Goal: Task Accomplishment & Management: Complete application form

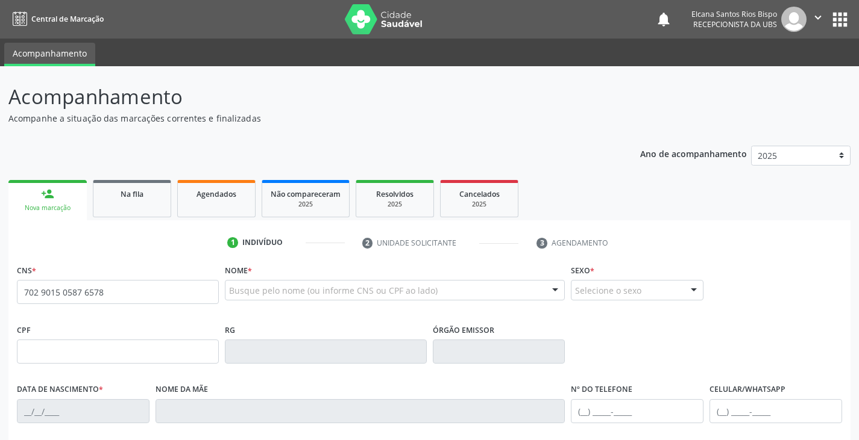
type input "702 9015 0587 6578"
type input "600.129.945-53"
type input "[DATE]"
type input "[PERSON_NAME]"
type input "[PHONE_NUMBER]"
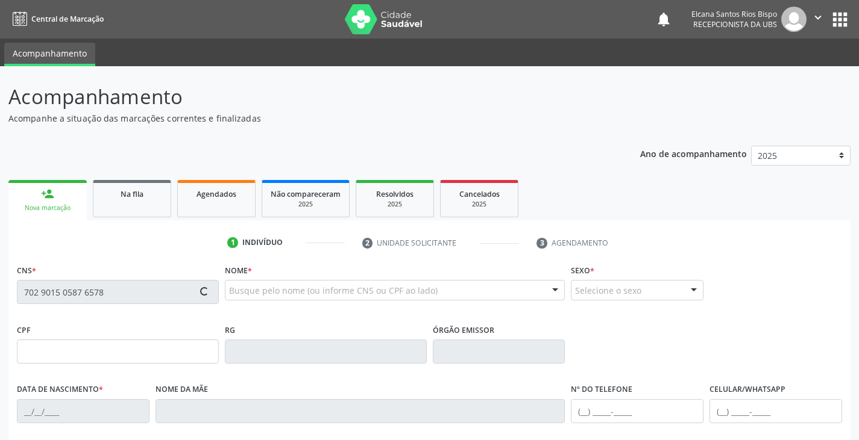
type input "[PHONE_NUMBER]"
type input "46"
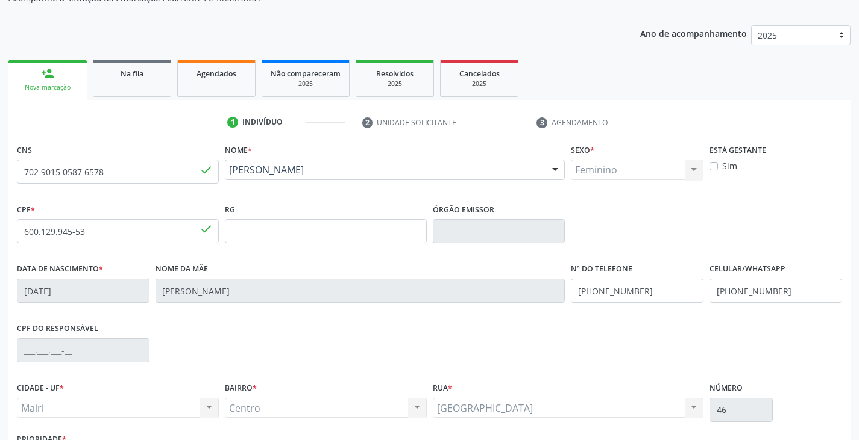
scroll to position [181, 0]
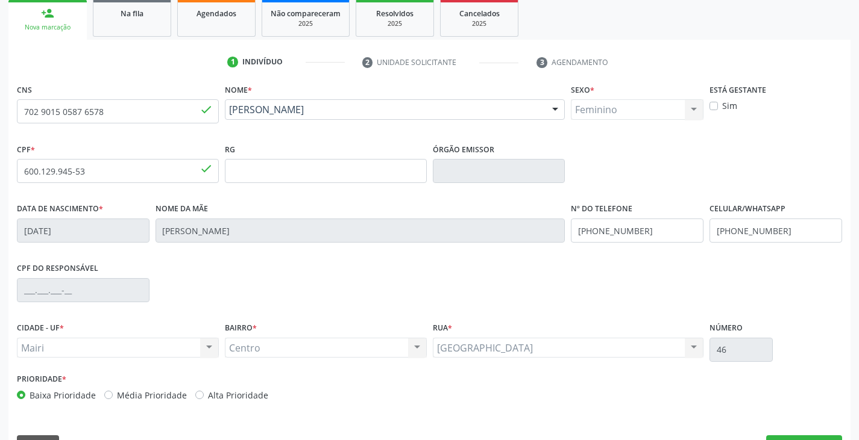
click at [223, 401] on label "Alta Prioridade" at bounding box center [238, 395] width 60 height 13
click at [204, 400] on input "Alta Prioridade" at bounding box center [199, 394] width 8 height 11
radio input "true"
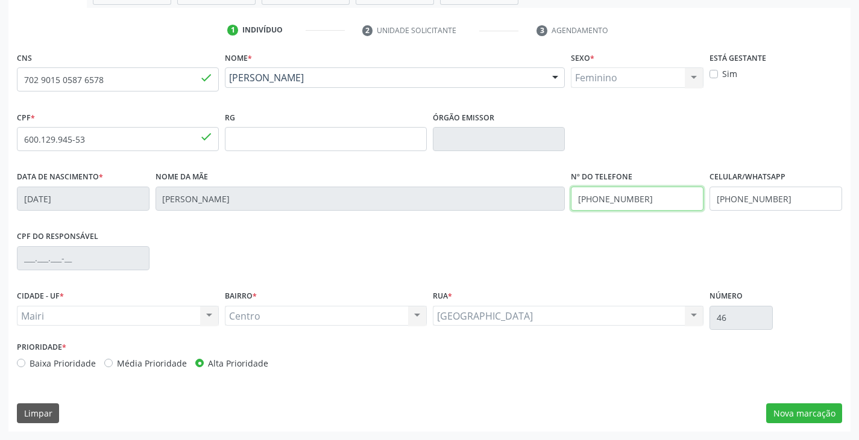
click at [532, 207] on div "Data de nascimento * [DATE] Nome da mãe [PERSON_NAME] Nº do Telefone [PHONE_NUM…" at bounding box center [429, 198] width 831 height 60
type input "[PHONE_NUMBER]"
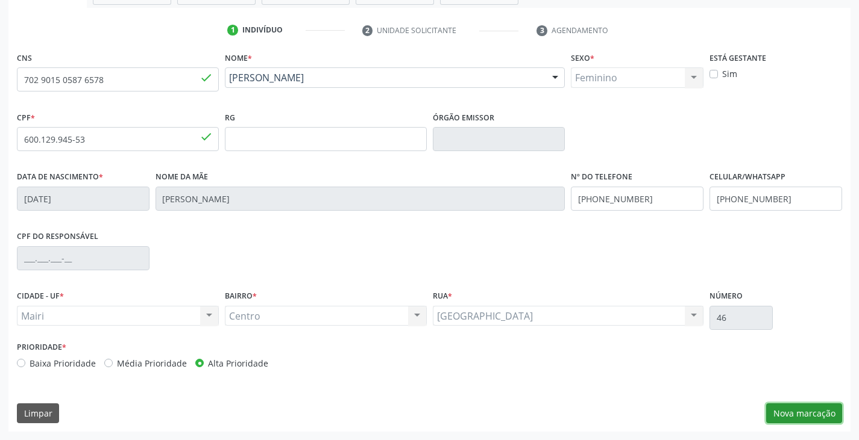
click at [812, 416] on button "Nova marcação" at bounding box center [804, 414] width 76 height 20
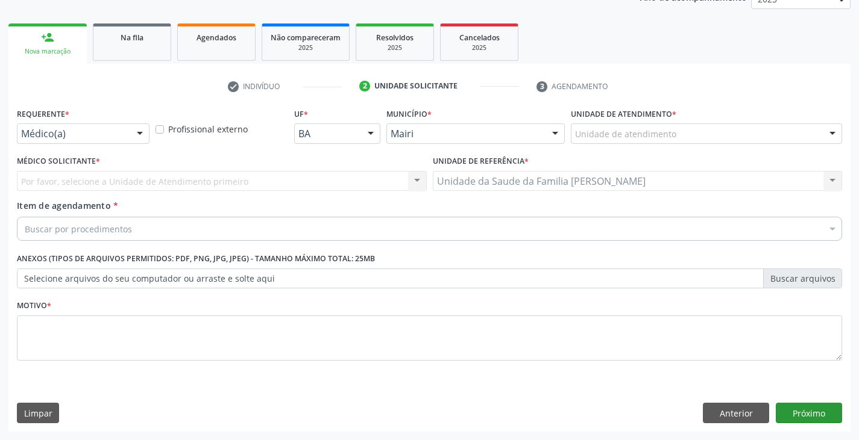
scroll to position [157, 0]
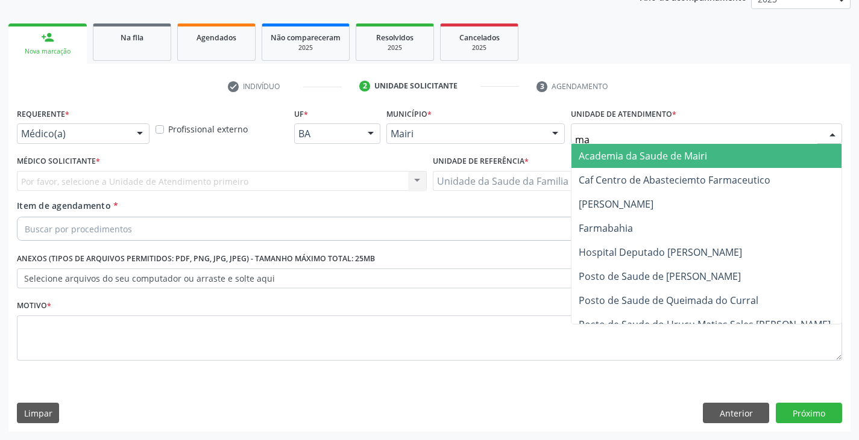
type input "mar"
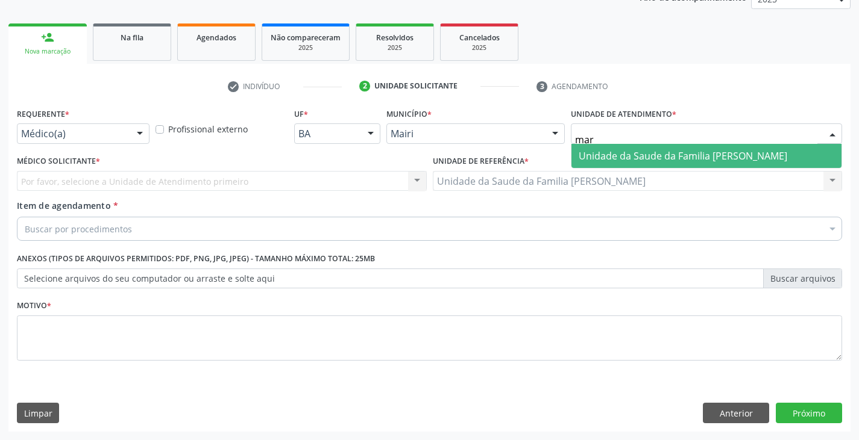
click at [614, 150] on span "Unidade da Saude da Familia [PERSON_NAME]" at bounding box center [682, 155] width 208 height 13
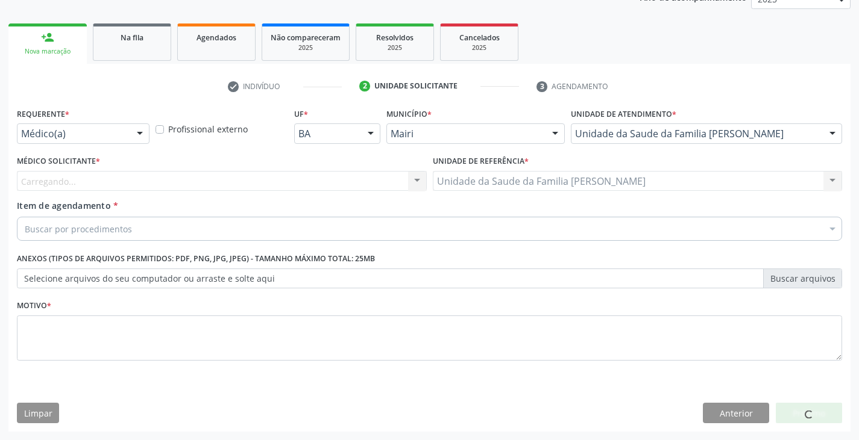
click at [43, 180] on div "Carregando... Nenhum resultado encontrado para: " " Não há nenhuma opção para s…" at bounding box center [222, 181] width 410 height 20
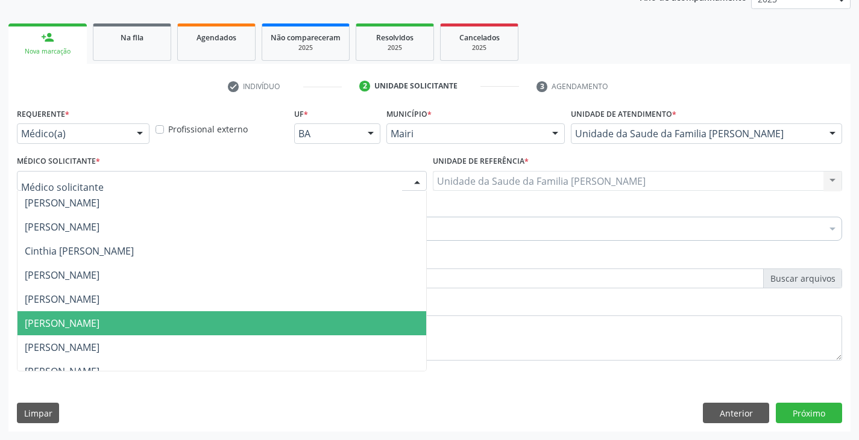
scroll to position [157, 0]
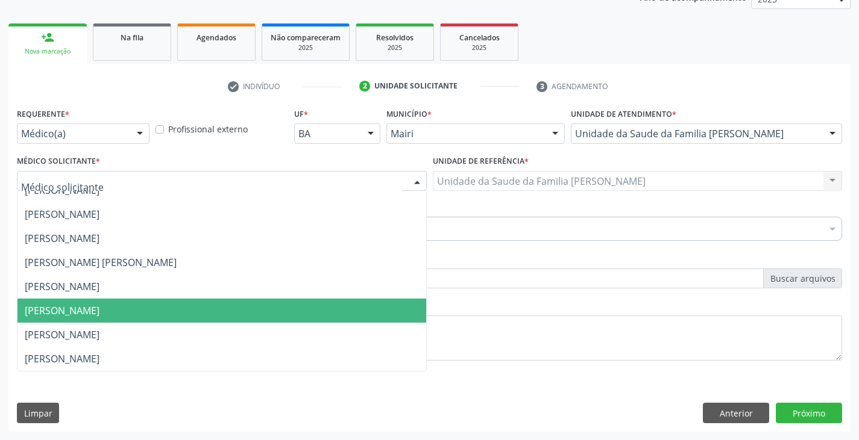
click at [73, 308] on span "[PERSON_NAME]" at bounding box center [62, 310] width 75 height 13
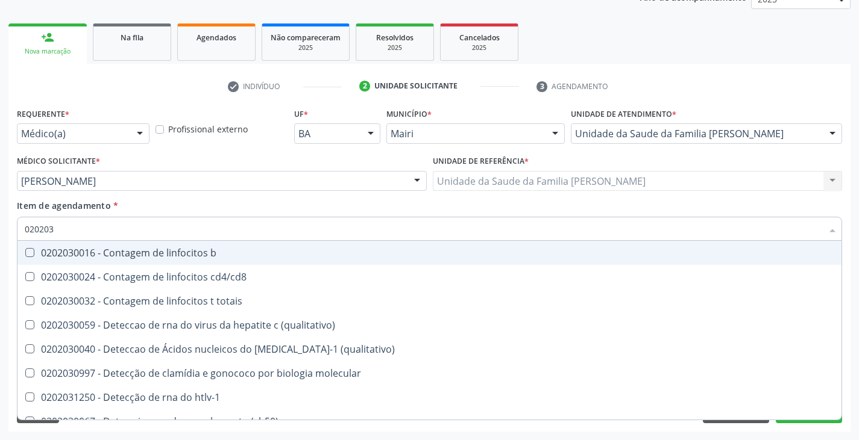
type input "0202038"
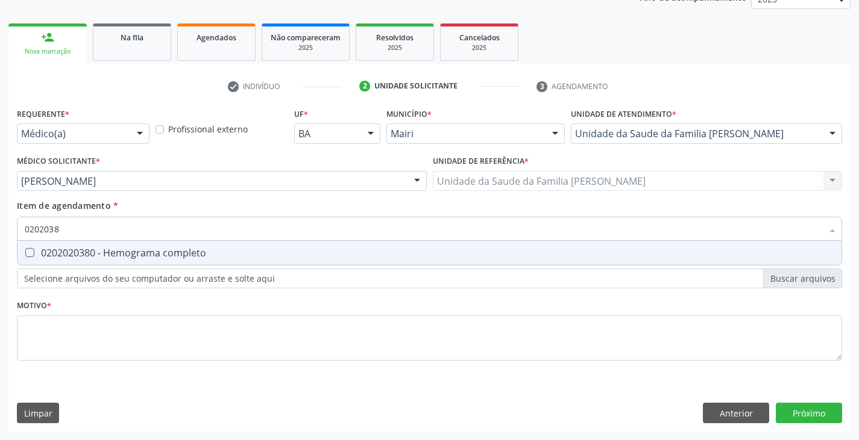
click at [78, 250] on div "0202020380 - Hemograma completo" at bounding box center [429, 253] width 809 height 10
checkbox completo "true"
type input "020203"
checkbox completo "false"
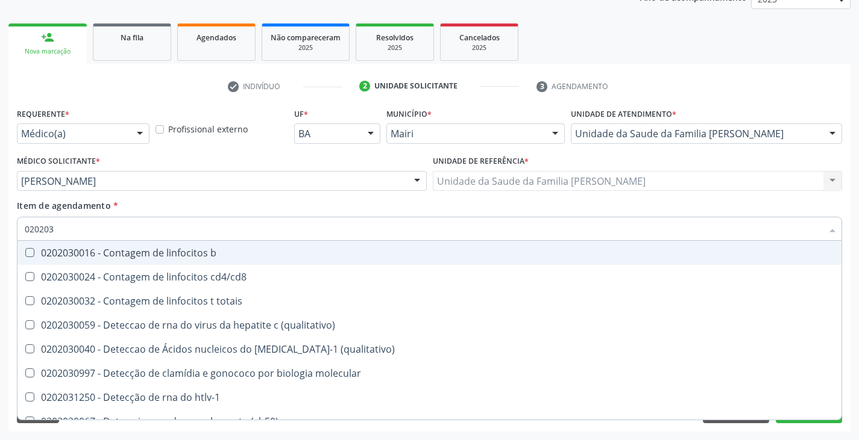
type input "02020"
checkbox completo "false"
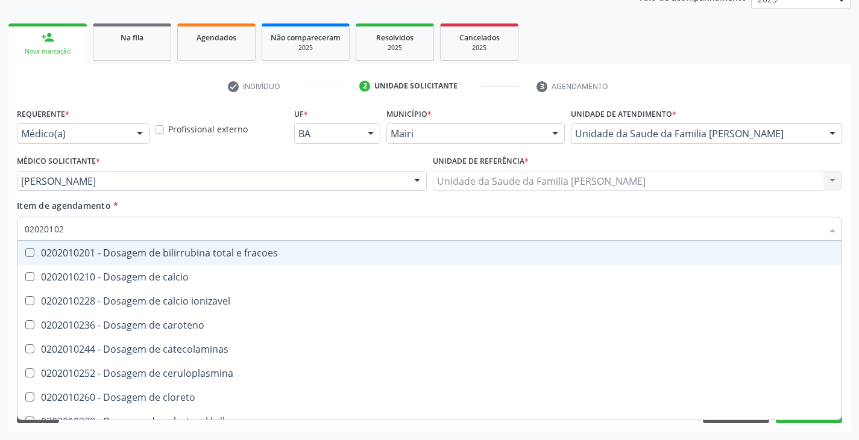
type input "020201029"
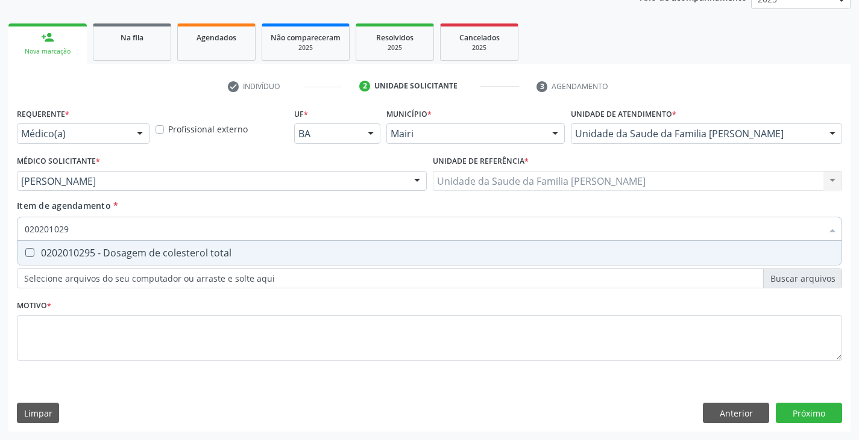
click at [78, 250] on div "0202010295 - Dosagem de colesterol total" at bounding box center [429, 253] width 809 height 10
checkbox total "true"
type input "02020102"
checkbox total "false"
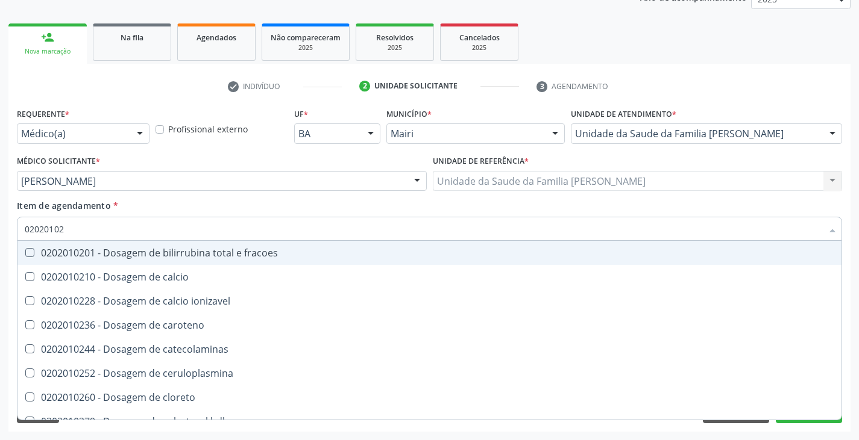
type input "020201028"
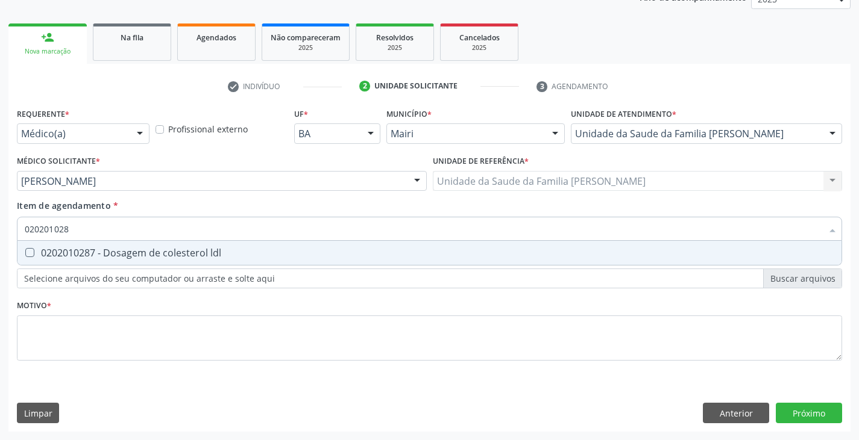
click at [78, 250] on div "0202010287 - Dosagem de colesterol ldl" at bounding box center [429, 253] width 809 height 10
checkbox ldl "true"
type input "02020102"
checkbox ldl "false"
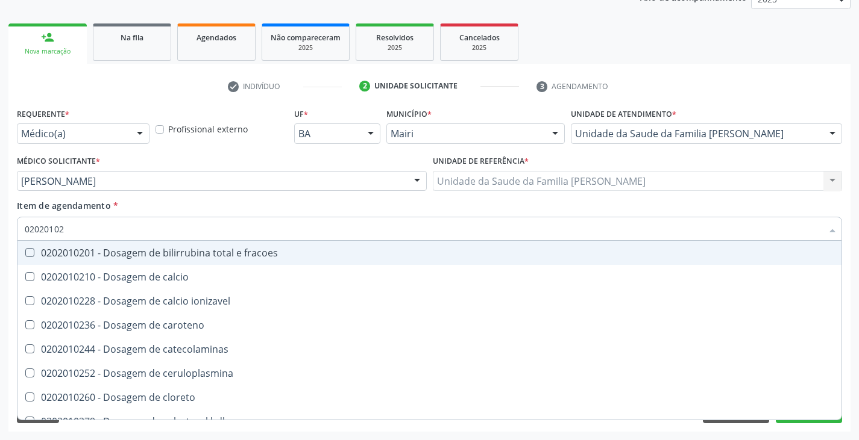
type input "020201027"
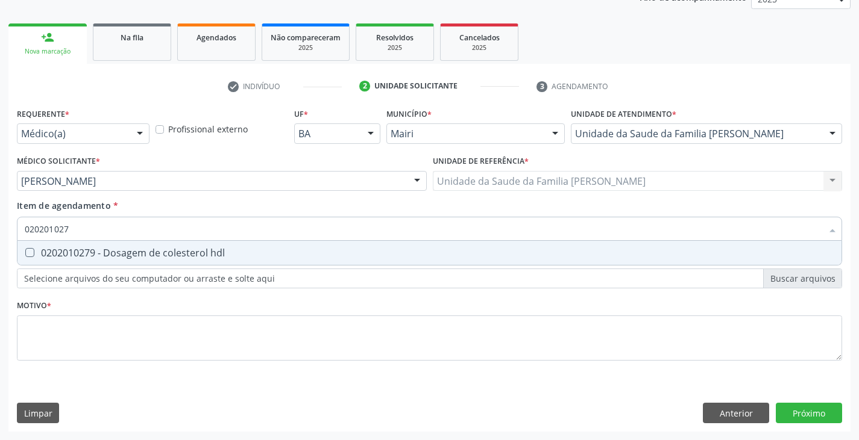
click at [78, 250] on div "0202010279 - Dosagem de colesterol hdl" at bounding box center [429, 253] width 809 height 10
checkbox hdl "true"
type input "02020102"
checkbox hdl "false"
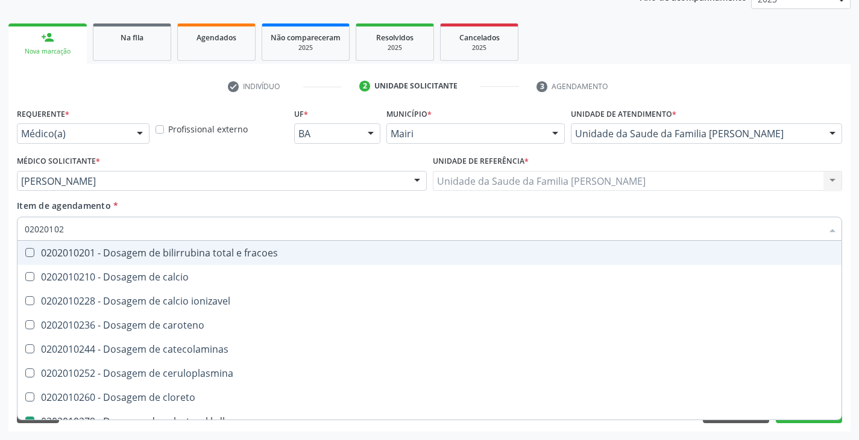
type input "0202010"
checkbox hdl "false"
checkbox ldl "false"
checkbox total "false"
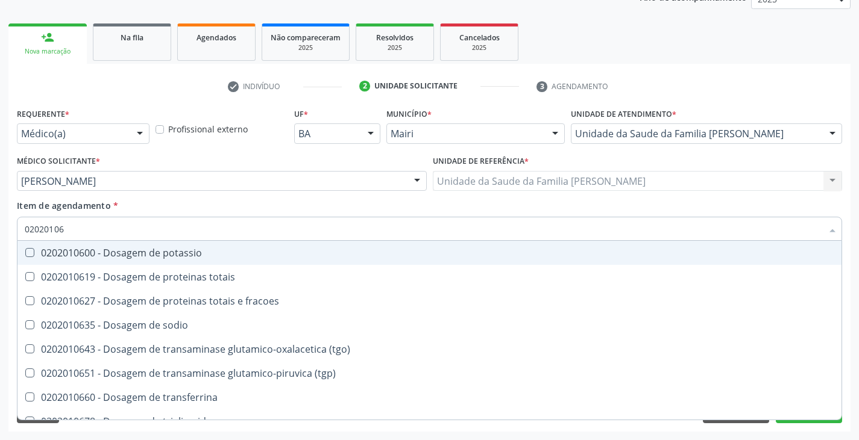
type input "020201067"
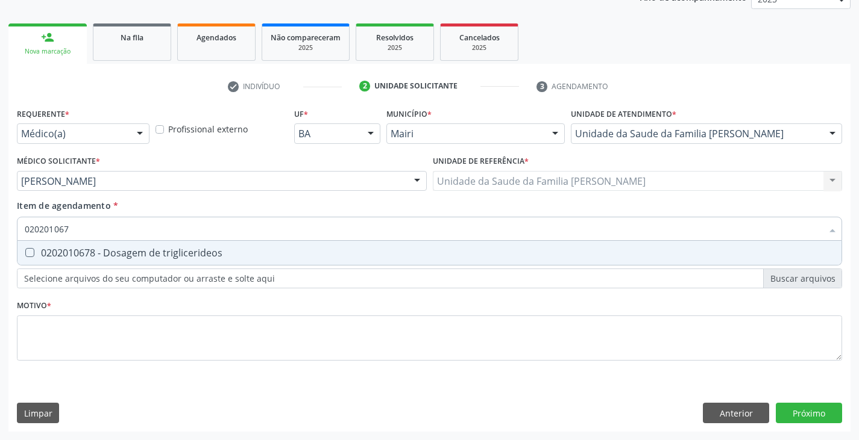
click at [78, 250] on div "0202010678 - Dosagem de triglicerideos" at bounding box center [429, 253] width 809 height 10
checkbox triglicerideos "true"
type input "02020106"
checkbox triglicerideos "false"
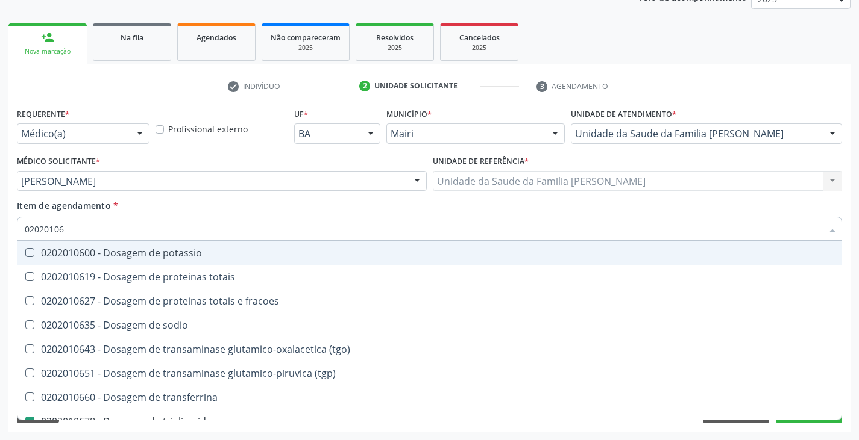
type input "020201069"
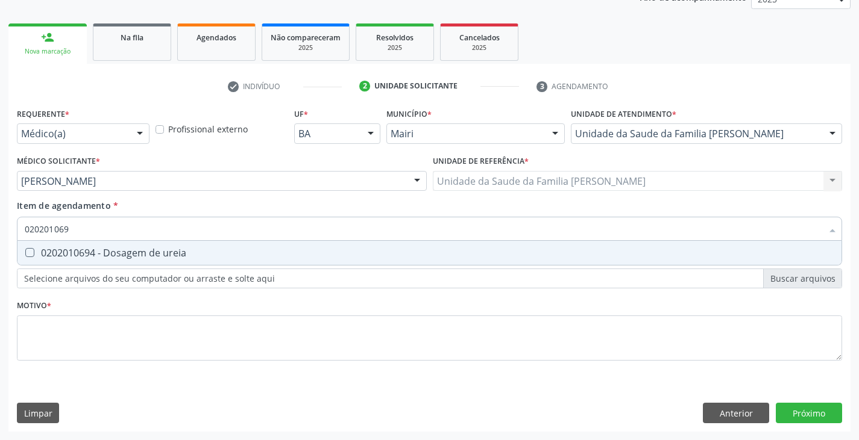
click at [78, 250] on div "0202010694 - Dosagem de ureia" at bounding box center [429, 253] width 809 height 10
checkbox ureia "true"
type input "02020106"
checkbox ureia "false"
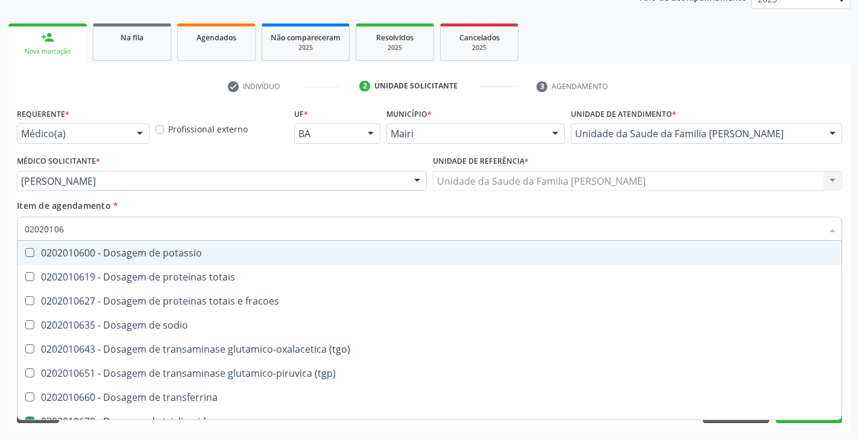
type input "0202010"
checkbox triglicerideos "false"
checkbox ureia "false"
type input "020201031"
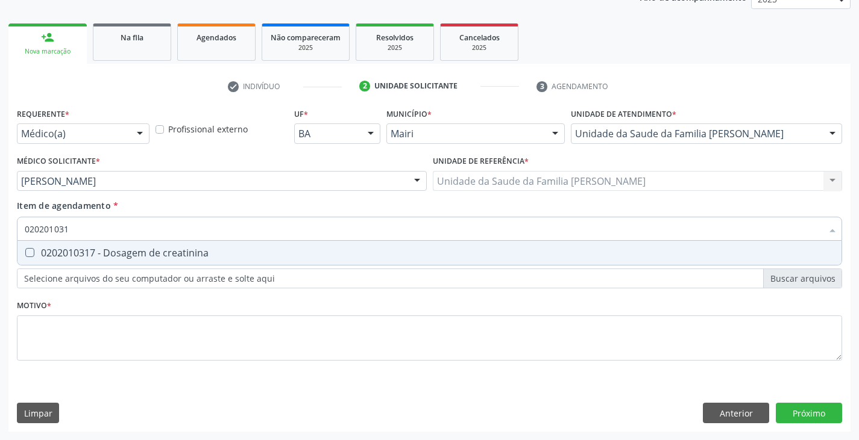
click at [78, 250] on div "0202010317 - Dosagem de creatinina" at bounding box center [429, 253] width 809 height 10
checkbox creatinina "true"
type input "02020103"
checkbox creatinina "false"
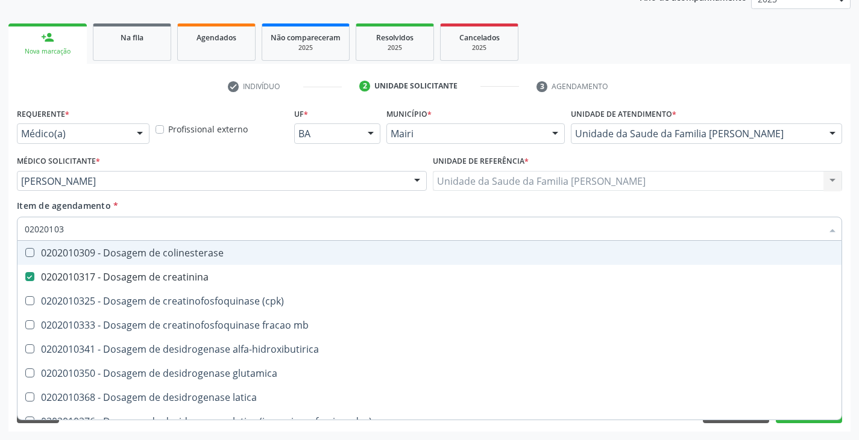
type input "0202010"
checkbox creatinina "false"
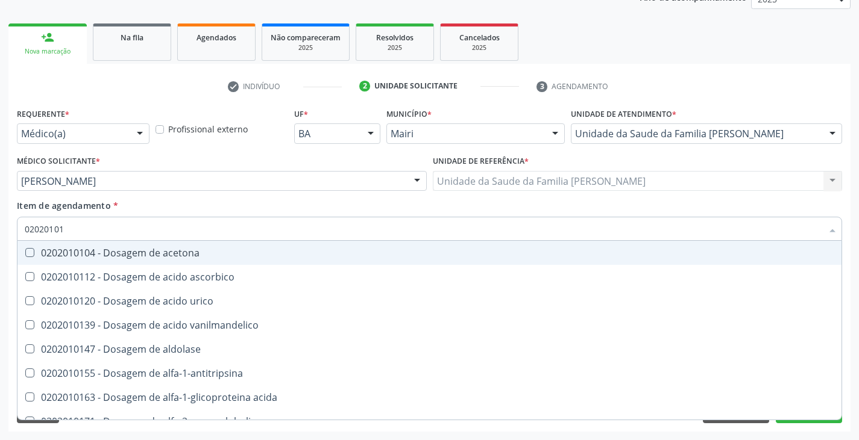
type input "020201012"
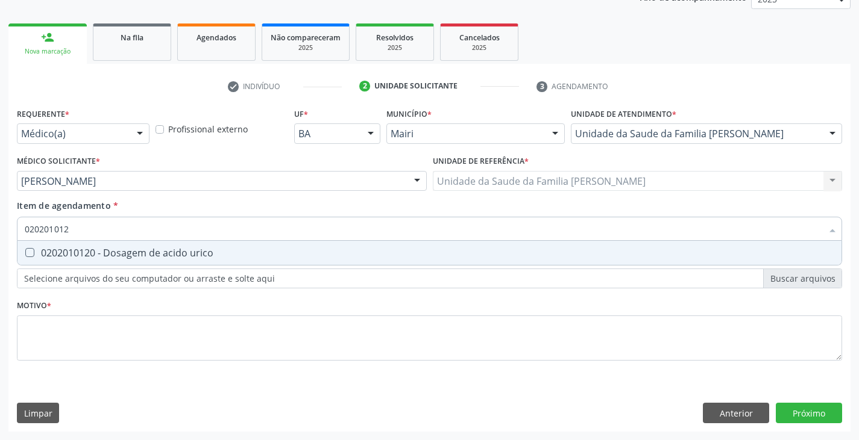
click at [78, 250] on div "0202010120 - Dosagem de acido urico" at bounding box center [429, 253] width 809 height 10
checkbox urico "true"
type input "02020101"
checkbox urico "false"
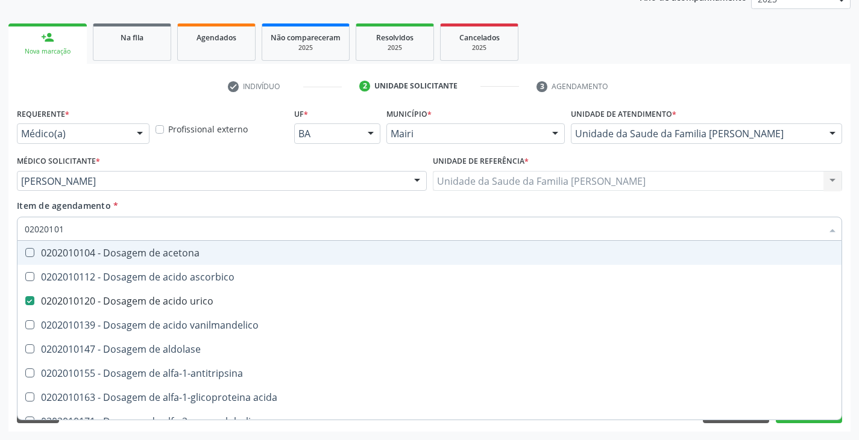
type input "0202010"
checkbox urico "false"
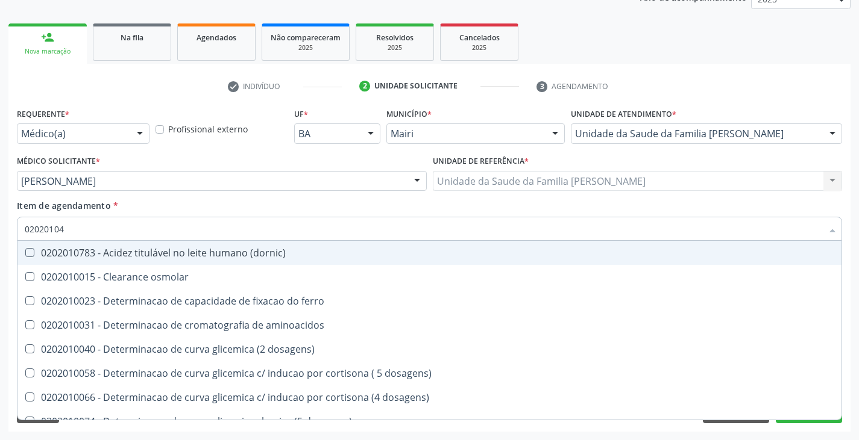
type input "020201047"
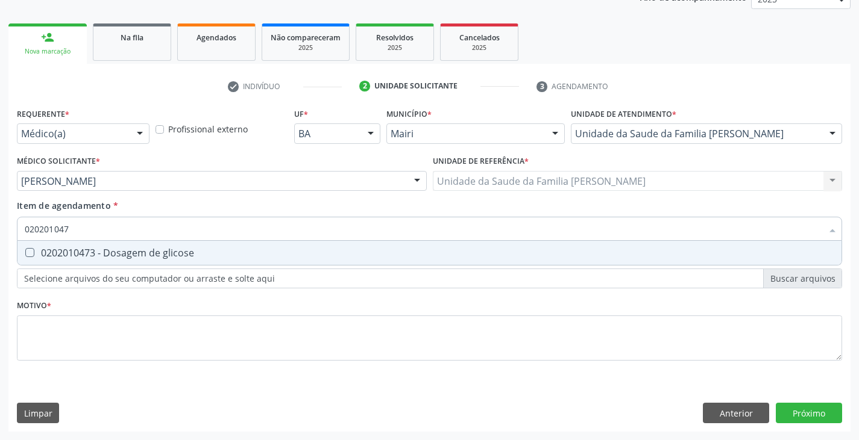
click at [78, 250] on div "0202010473 - Dosagem de glicose" at bounding box center [429, 253] width 809 height 10
checkbox glicose "true"
type input "02020104"
checkbox glicose "false"
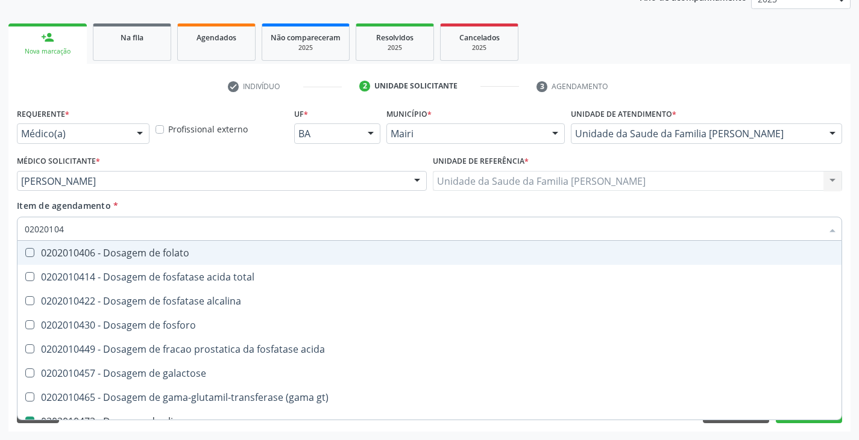
type input "0202010"
checkbox glicose "false"
type input "020201050"
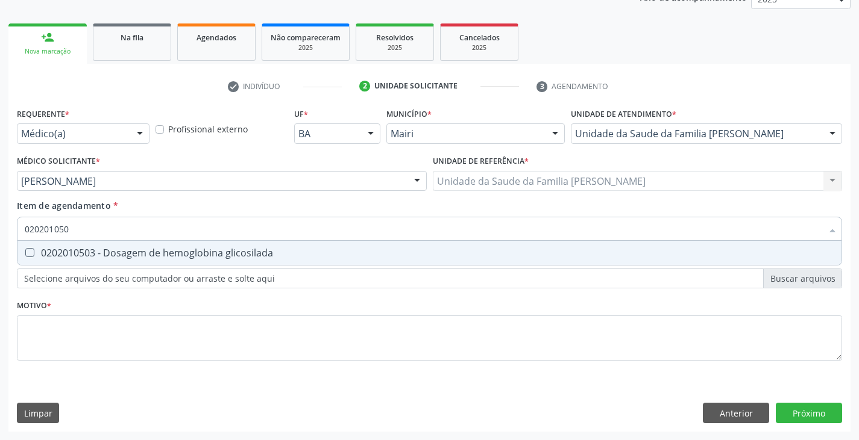
click at [78, 250] on div "0202010503 - Dosagem de hemoglobina glicosilada" at bounding box center [429, 253] width 809 height 10
checkbox glicosilada "true"
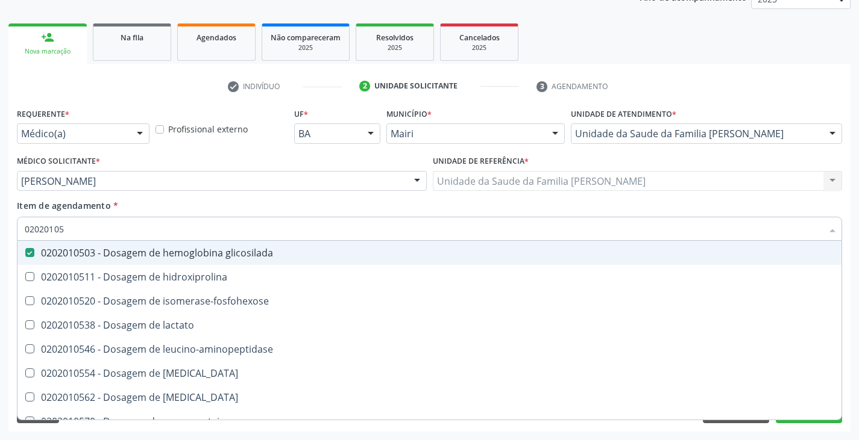
type input "0202010"
checkbox glicosilada "false"
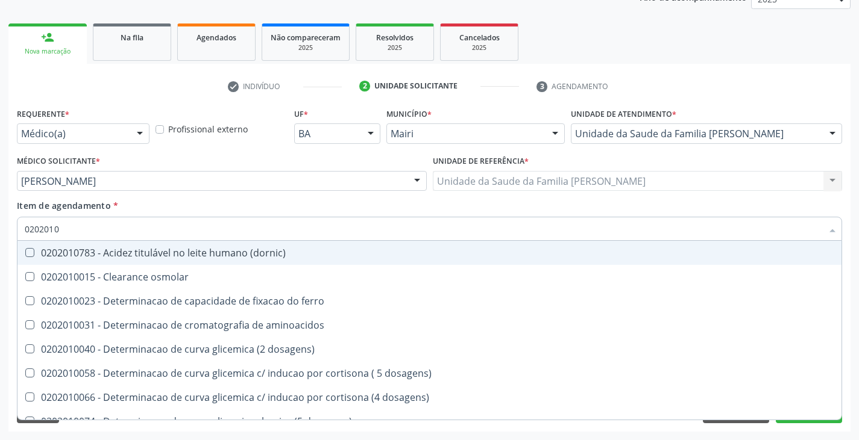
type input "02020106"
checkbox dosagens\) "true"
checkbox ivy "true"
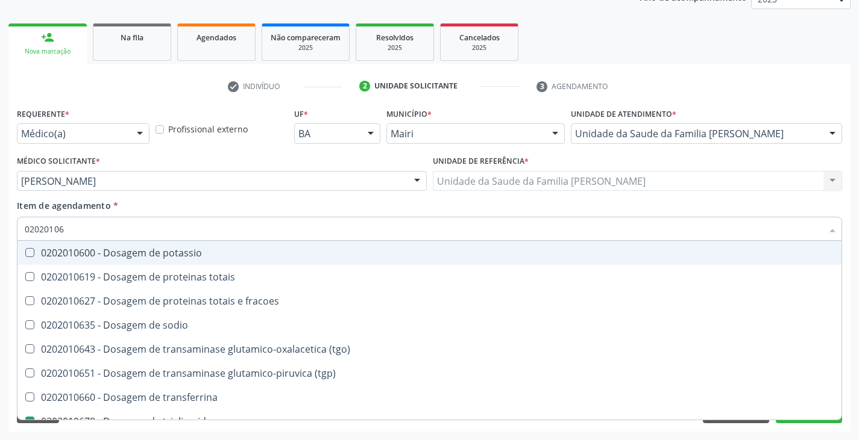
type input "020201063"
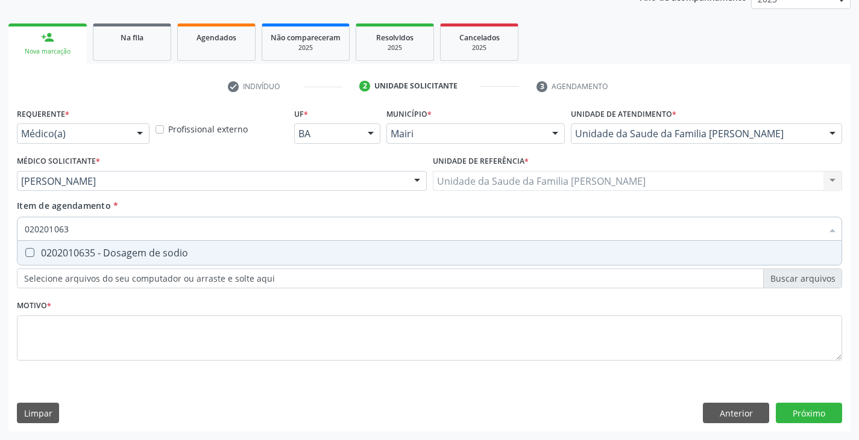
click at [78, 250] on div "0202010635 - Dosagem de sodio" at bounding box center [429, 253] width 809 height 10
checkbox sodio "true"
type input "02020106"
checkbox sodio "false"
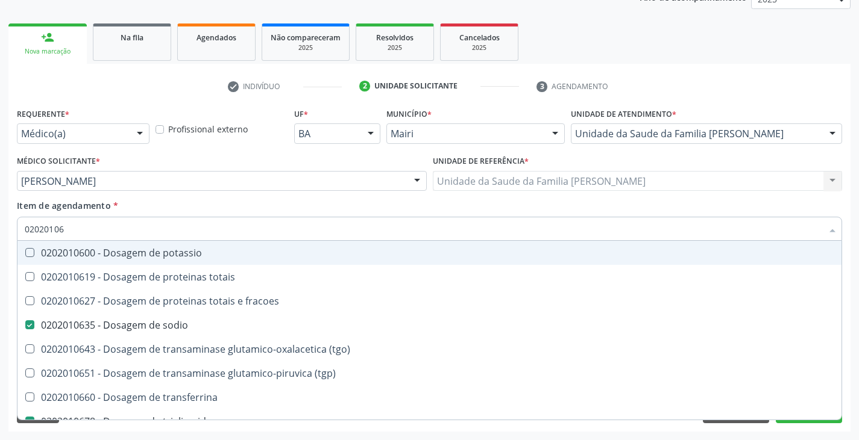
type input "020201060"
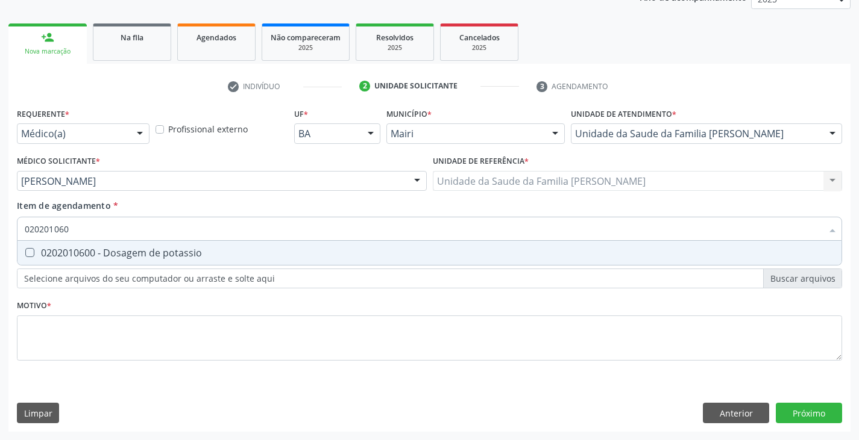
click at [78, 250] on div "0202010600 - Dosagem de potassio" at bounding box center [429, 253] width 809 height 10
checkbox potassio "true"
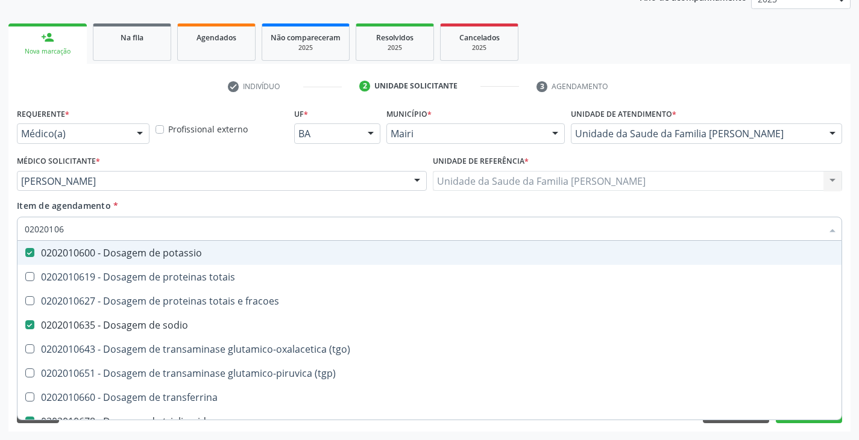
type input "0202010"
checkbox potassio "false"
checkbox sodio "false"
checkbox triglicerideos "false"
checkbox ureia "false"
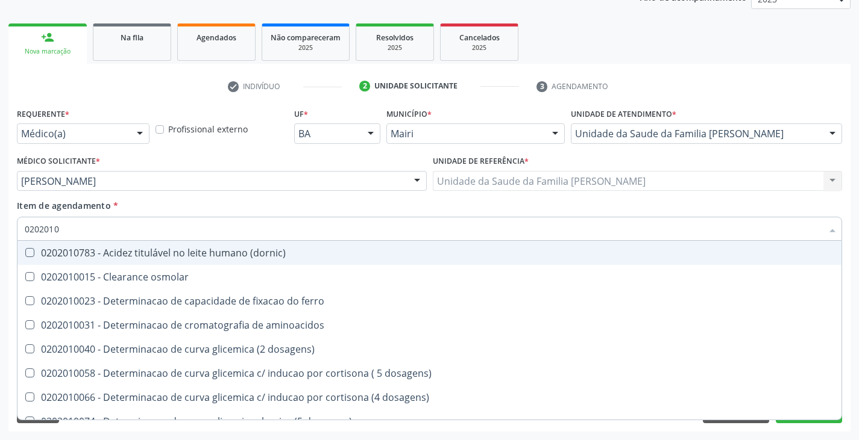
type input "02020106"
checkbox \(dornic\) "true"
checkbox aminoacidos "true"
checkbox dosagens\) "true"
checkbox ivy "true"
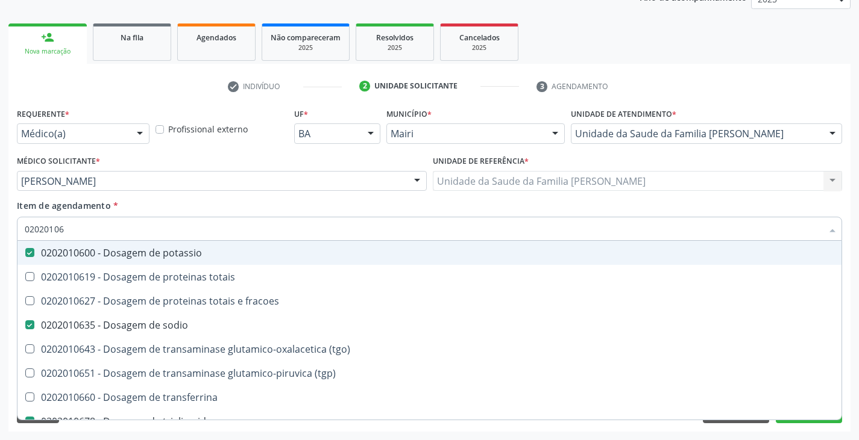
type input "020201064"
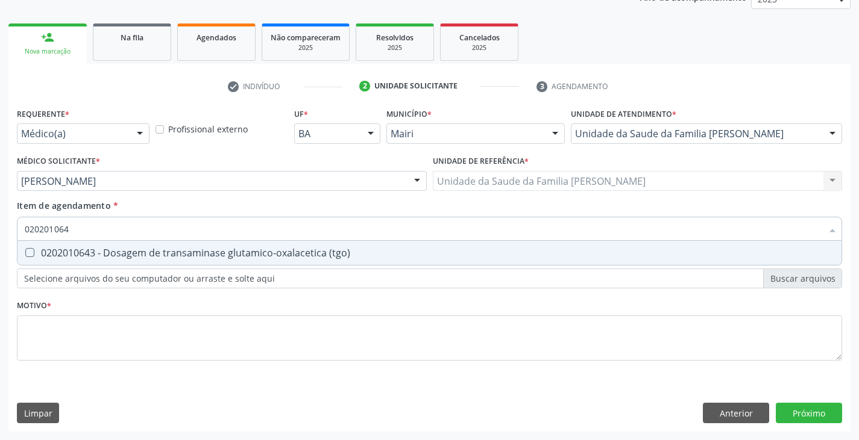
click at [78, 250] on div "0202010643 - Dosagem de transaminase glutamico-oxalacetica (tgo)" at bounding box center [429, 253] width 809 height 10
checkbox \(tgo\) "true"
type input "020201065"
click at [78, 250] on div "0202010651 - Dosagem de transaminase glutamico-piruvica (tgp)" at bounding box center [429, 253] width 809 height 10
checkbox \(tgp\) "true"
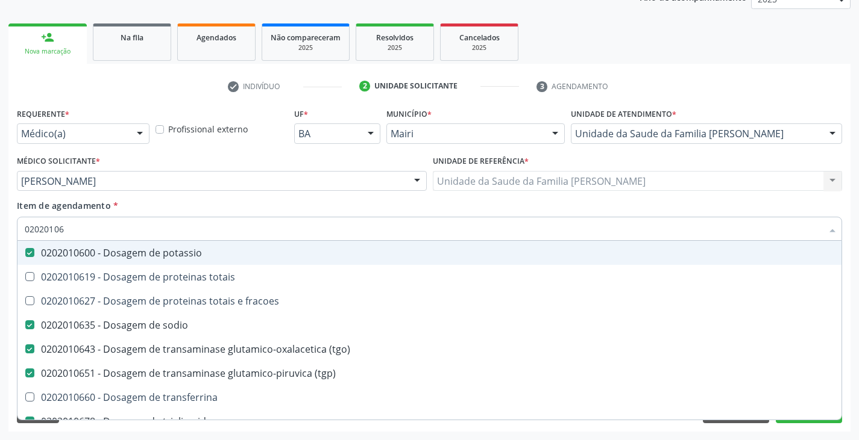
type input "0202010"
checkbox potassio "false"
checkbox sodio "false"
checkbox \(tgo\) "false"
checkbox \(tgp\) "false"
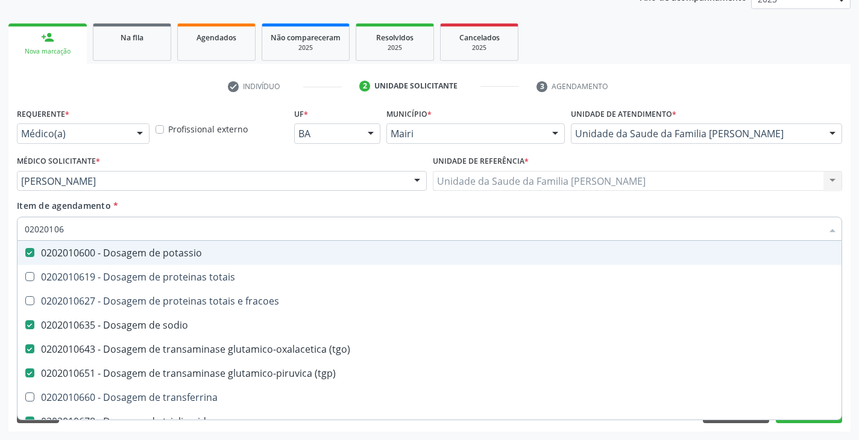
checkbox triglicerideos "false"
checkbox ureia "false"
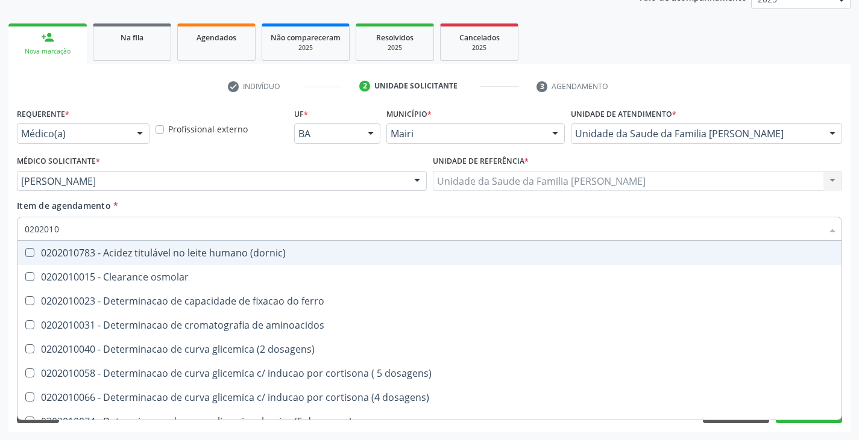
type input "020201"
checkbox ordenhado "false"
checkbox urico "true"
checkbox fracoes "false"
checkbox calcio "false"
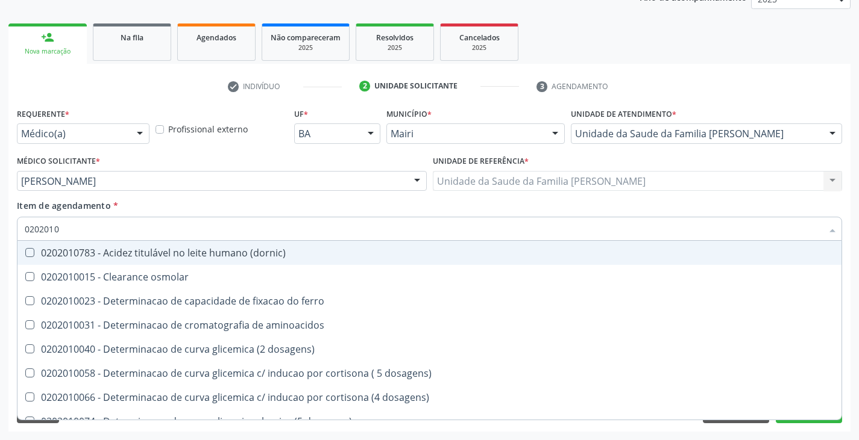
checkbox ionizavel "false"
checkbox catecolaminas "false"
checkbox hdl "true"
checkbox ldl "true"
checkbox total "true"
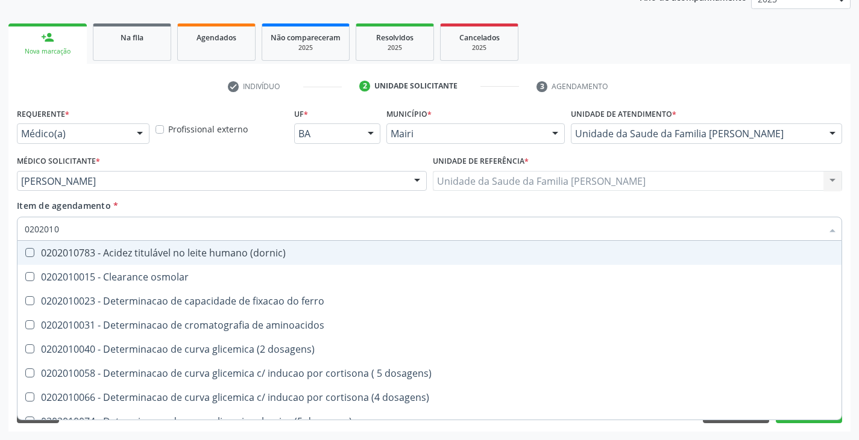
checkbox creatinina "true"
checkbox ferritina "false"
checkbox total "false"
checkbox glicose "true"
checkbox glicosilada "true"
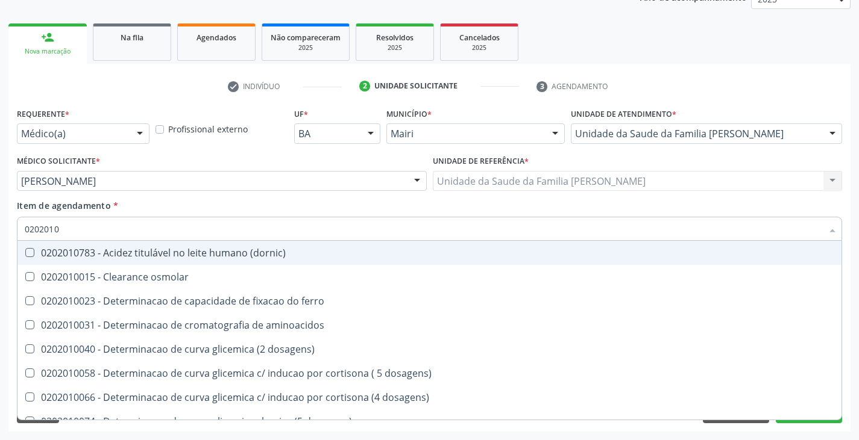
checkbox hidroxiprolina "false"
checkbox leucino-aminopeptidase "false"
checkbox lipase "false"
checkbox magnesio "false"
checkbox piruvato "false"
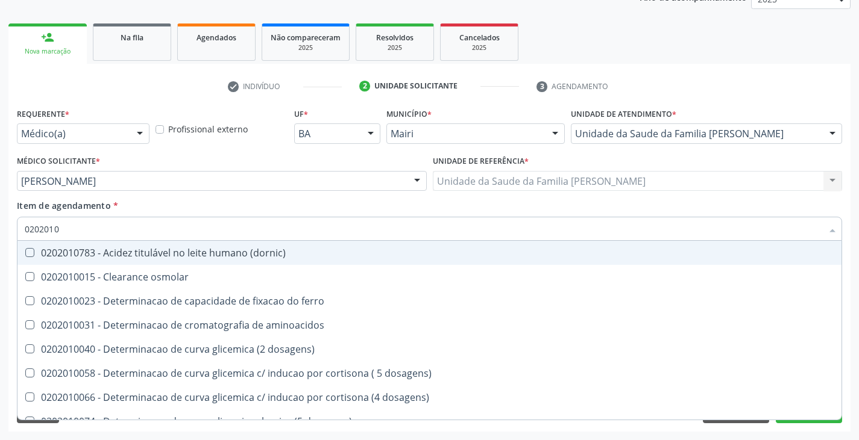
checkbox sodio "true"
checkbox \(tgo\) "true"
checkbox \(tgp\) "true"
type input "02020"
checkbox urico "false"
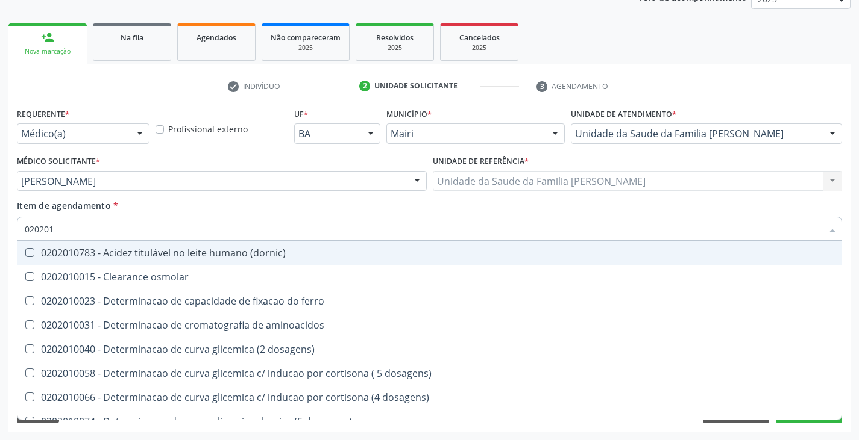
checkbox hdl "false"
checkbox ldl "false"
checkbox total "false"
checkbox creatinina "false"
checkbox glicose "false"
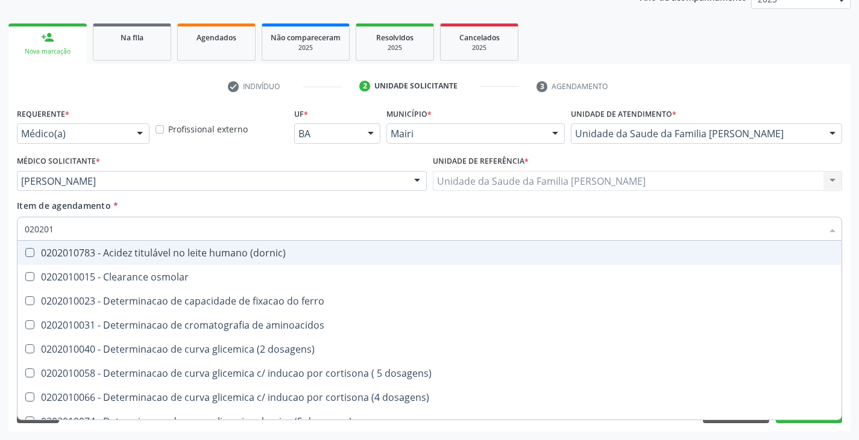
checkbox glicosilada "false"
checkbox potassio "false"
checkbox sodio "false"
checkbox \(tgo\) "false"
checkbox \(tgp\) "false"
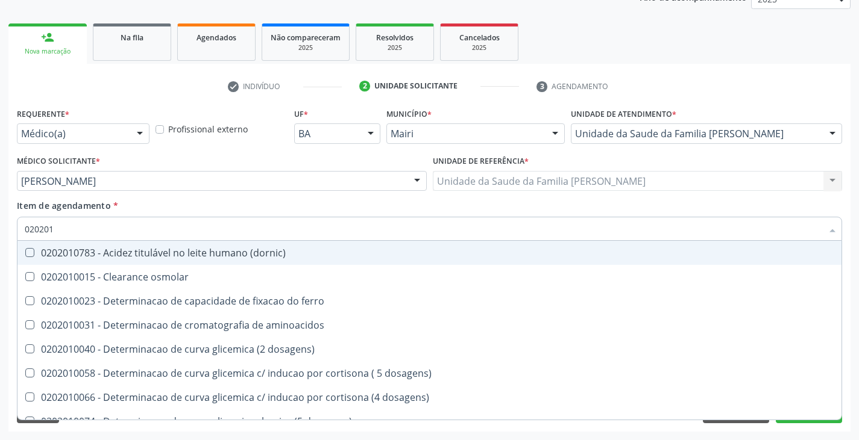
checkbox triglicerideos "false"
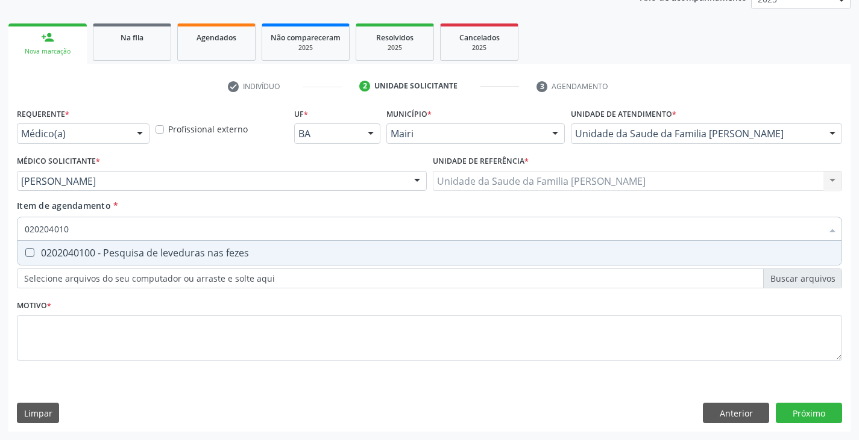
type input "0202040100"
click at [78, 251] on div "0202040100 - Pesquisa de leveduras nas fezes" at bounding box center [429, 253] width 809 height 10
checkbox fezes "true"
type input "02020401"
checkbox fezes "false"
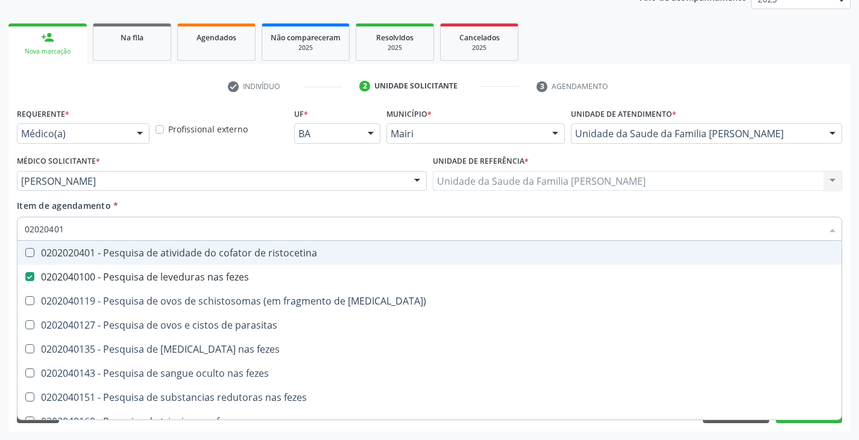
type input "0202040"
checkbox fezes "false"
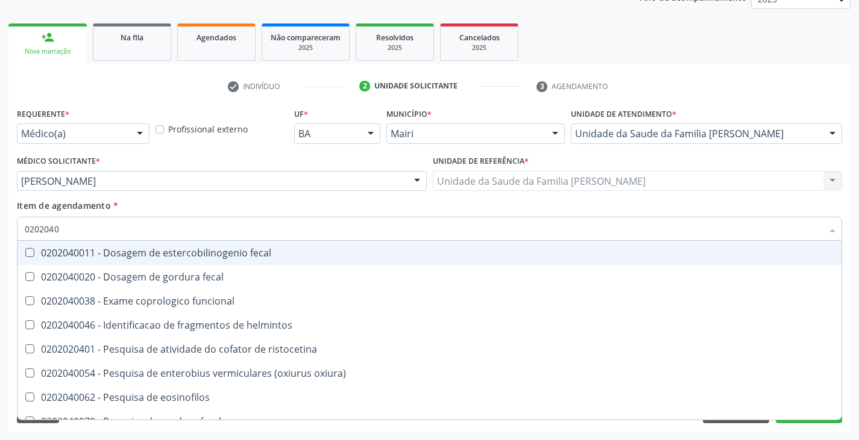
type input "020204"
checkbox fezes "false"
checkbox fezes "true"
type input "02020"
checkbox fezes "false"
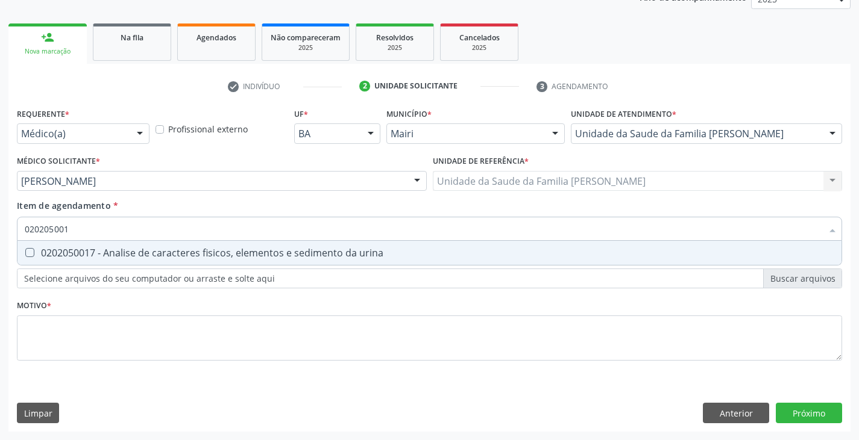
type input "0202050017"
click at [78, 251] on div "0202050017 - Analise de caracteres fisicos, elementos e sedimento da urina" at bounding box center [429, 253] width 809 height 10
checkbox urina "true"
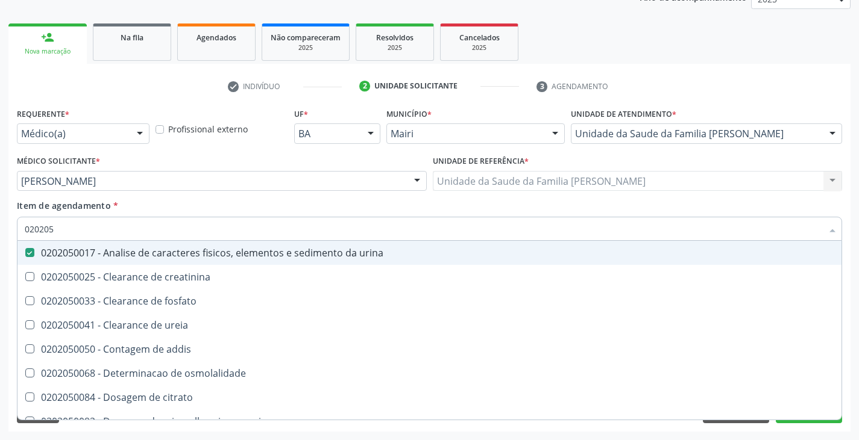
type input "02020"
checkbox urina "false"
checkbox ureia "true"
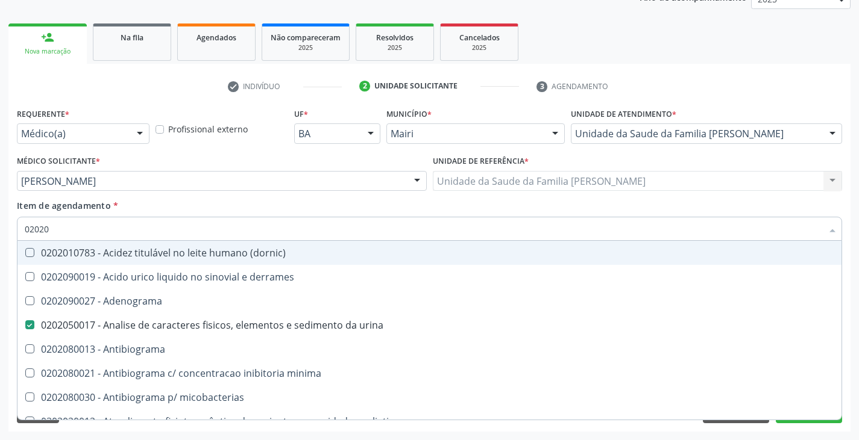
type input "020201"
checkbox urina "false"
checkbox ureia "true"
checkbox \(qualitativo\) "true"
checkbox molecular "true"
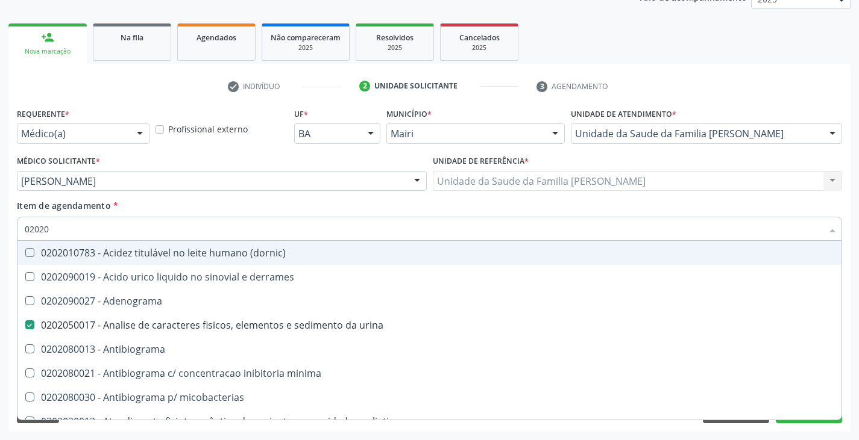
checkbox htlv-1 "true"
checkbox \(ch50\) "true"
checkbox -duke "true"
checkbox trombina "true"
checkbox d "true"
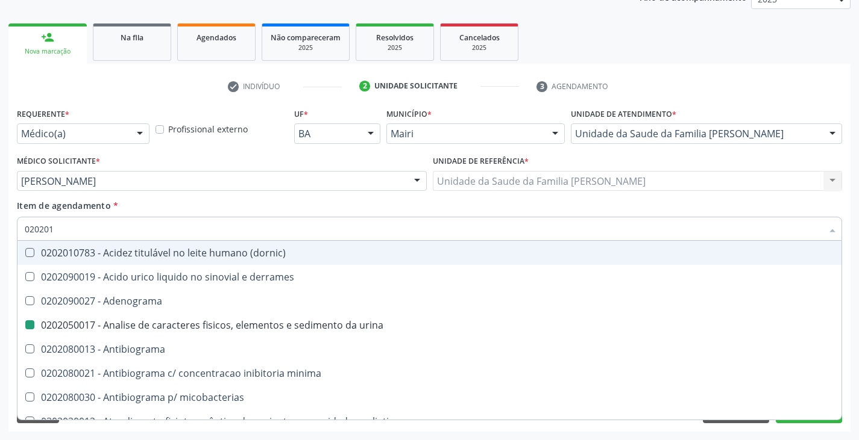
checkbox \(serotonina\) "true"
checkbox ascorbico "true"
checkbox delta-aminolevulinico "true"
checkbox mandelico "true"
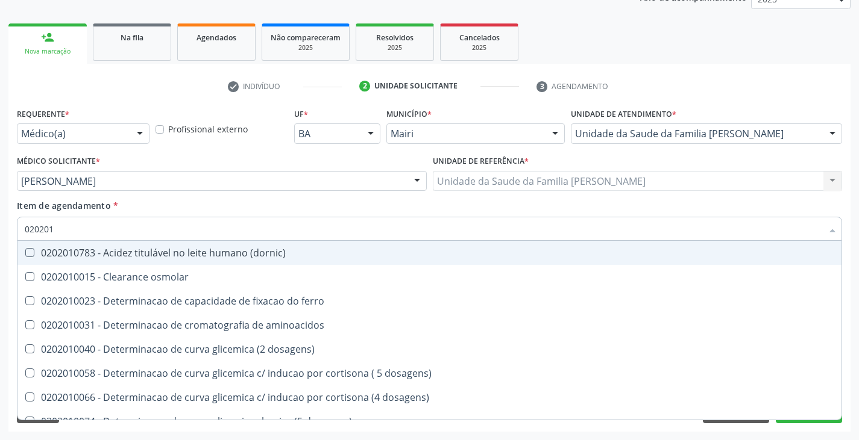
type input "0202010"
checkbox ordenhado "true"
checkbox urico "false"
checkbox fracoes "true"
checkbox calcio "true"
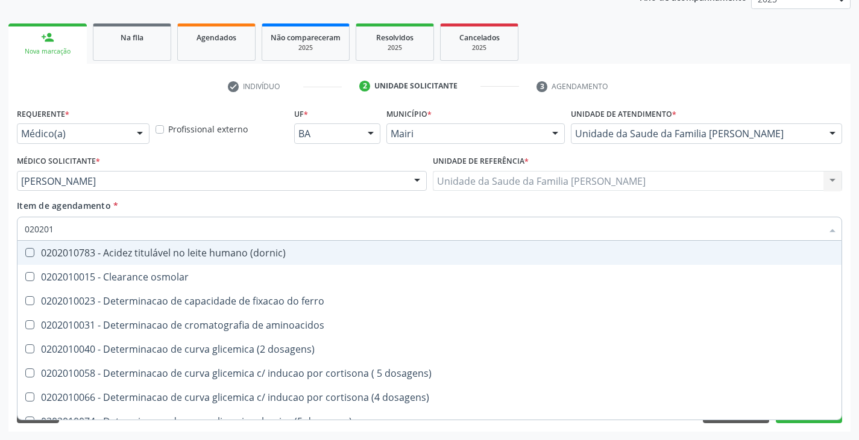
checkbox ionizavel "true"
checkbox catecolaminas "true"
checkbox hdl "false"
checkbox ldl "false"
checkbox total "false"
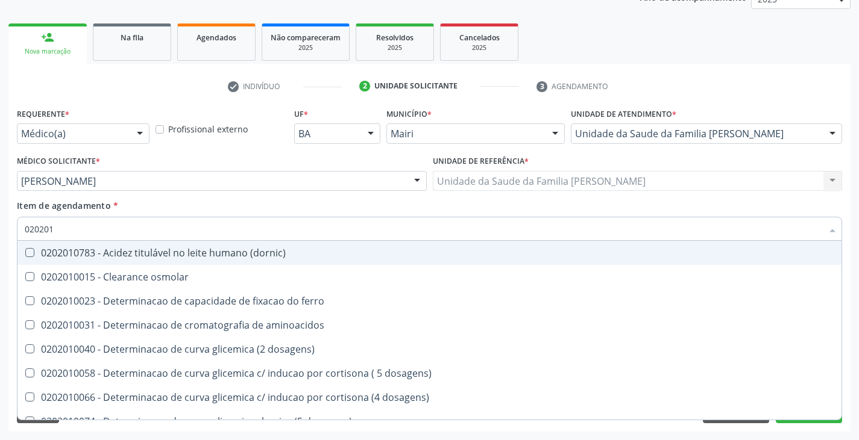
checkbox creatinina "false"
checkbox ferritina "true"
checkbox total "true"
checkbox glicose "false"
checkbox glicosilada "false"
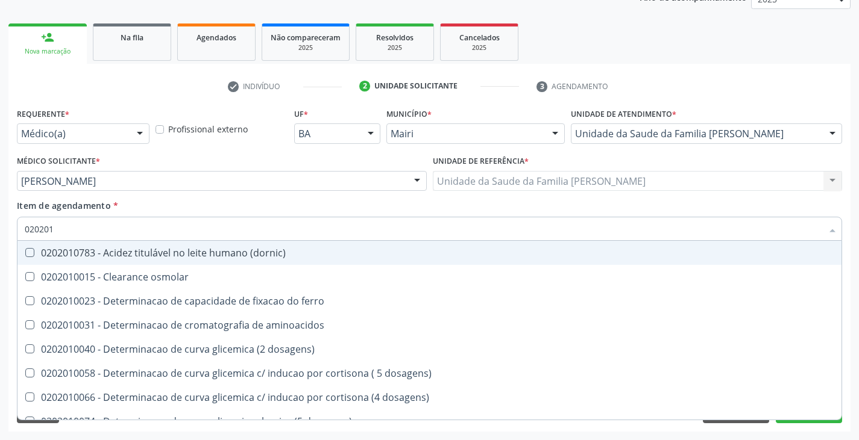
checkbox hidroxiprolina "true"
checkbox leucino-aminopeptidase "true"
checkbox lipase "true"
checkbox magnesio "true"
checkbox piruvato "true"
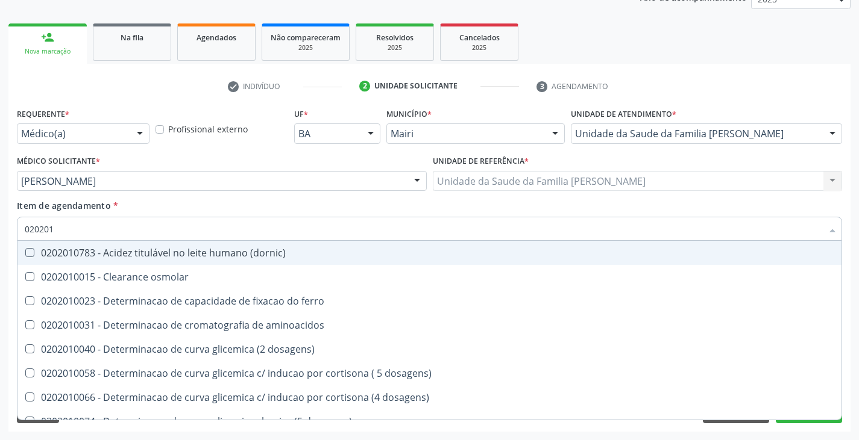
checkbox sodio "false"
checkbox \(tgo\) "false"
checkbox \(tgp\) "false"
type input "02020102"
checkbox dosagens\) "true"
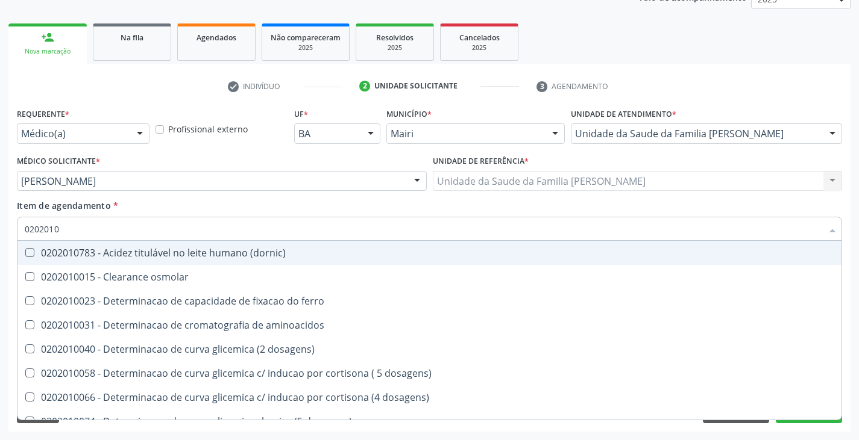
checkbox osmolaridade "true"
checkbox ivy "true"
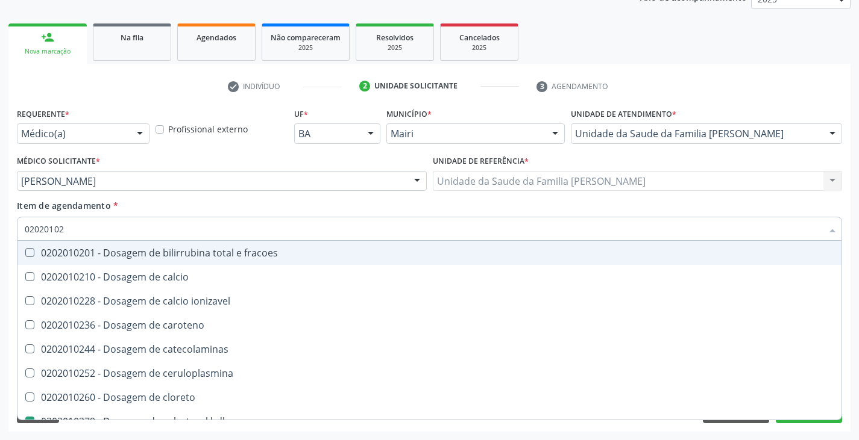
type input "020201021"
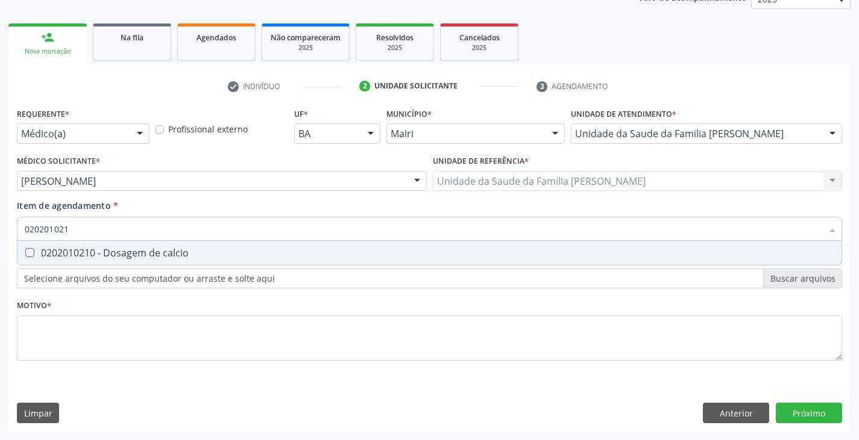
click at [78, 251] on div "0202010210 - Dosagem de calcio" at bounding box center [429, 253] width 809 height 10
checkbox calcio "true"
type input "02020102"
checkbox calcio "false"
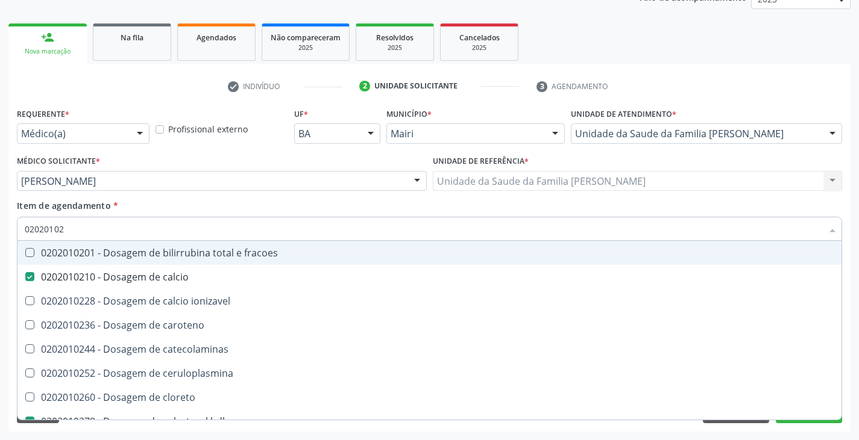
type input "0202010"
checkbox calcio "false"
checkbox hdl "false"
checkbox ldl "false"
checkbox total "false"
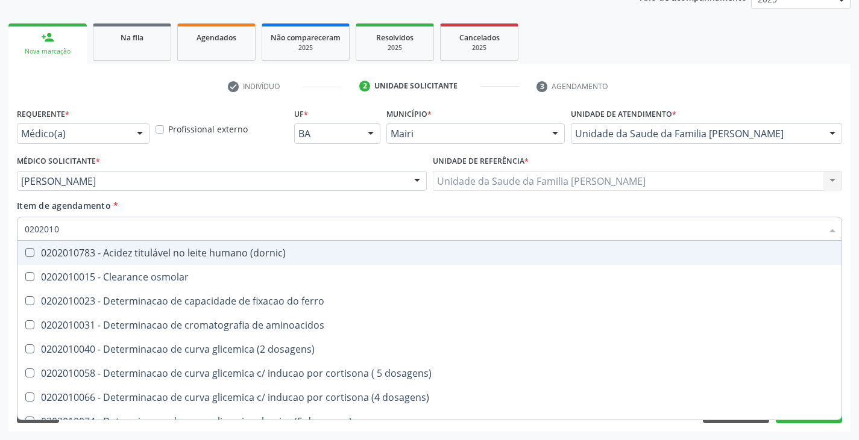
type input "02020101"
checkbox ferro "true"
type input "020201012"
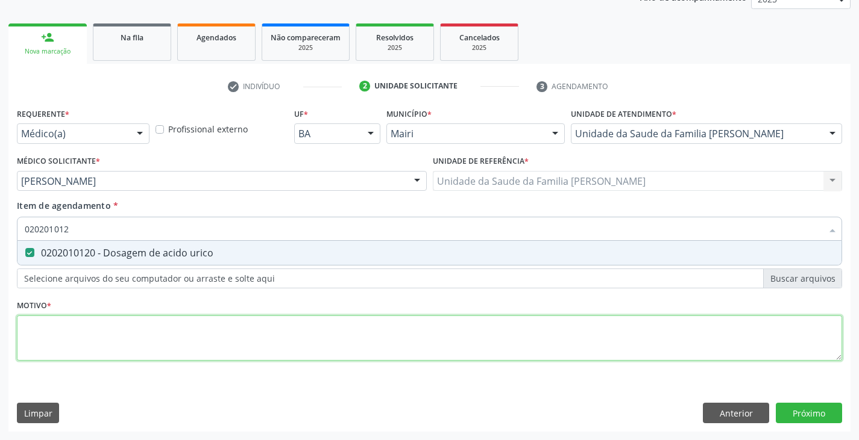
click at [76, 327] on div "Requerente * Médico(a) Médico(a) Enfermeiro(a) Paciente Nenhum resultado encont…" at bounding box center [429, 241] width 825 height 273
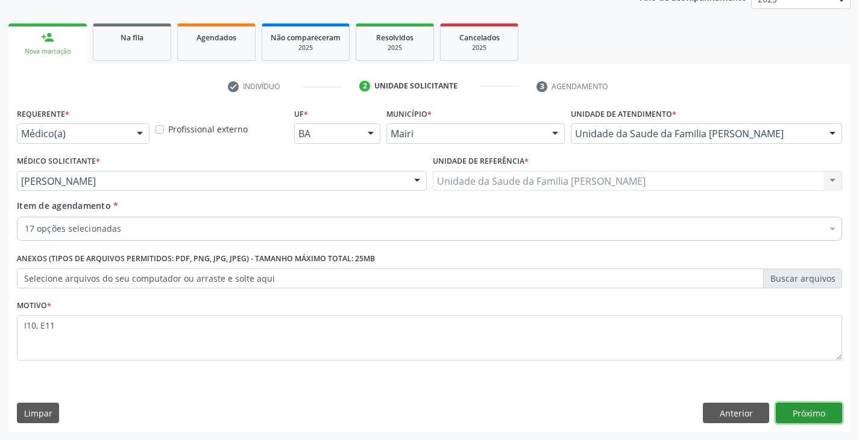
click at [809, 406] on button "Próximo" at bounding box center [808, 413] width 66 height 20
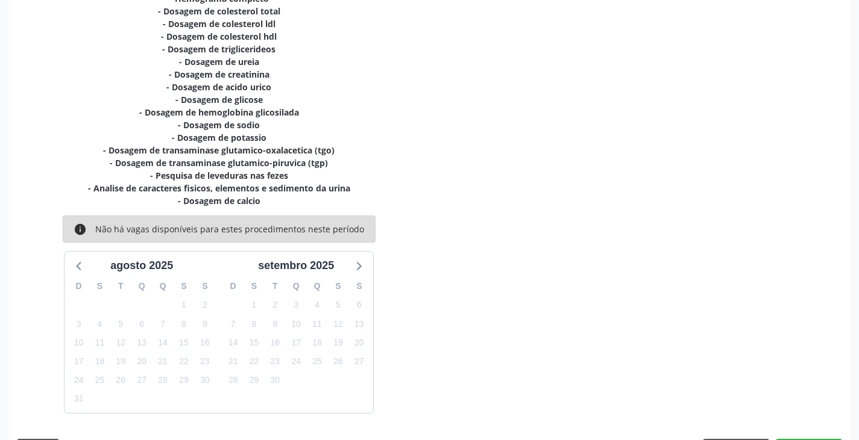
scroll to position [322, 0]
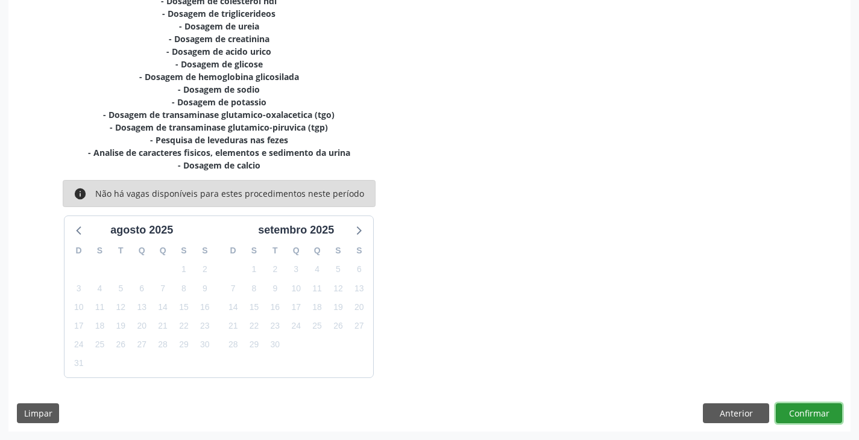
click at [812, 409] on button "Confirmar" at bounding box center [808, 414] width 66 height 20
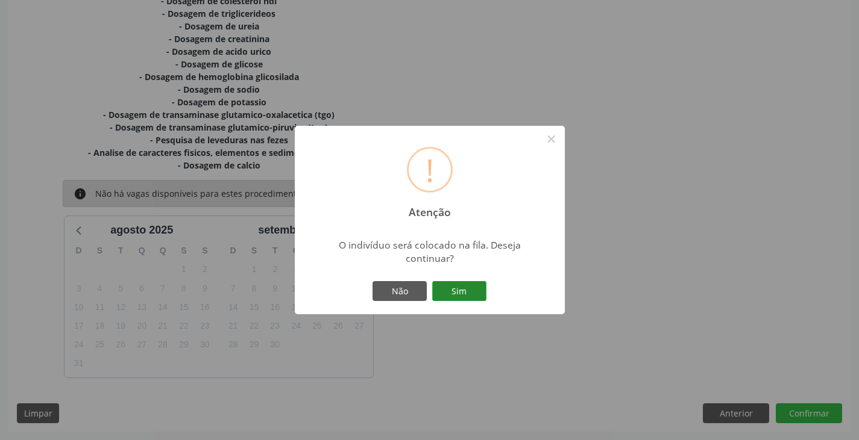
click at [471, 293] on button "Sim" at bounding box center [459, 291] width 54 height 20
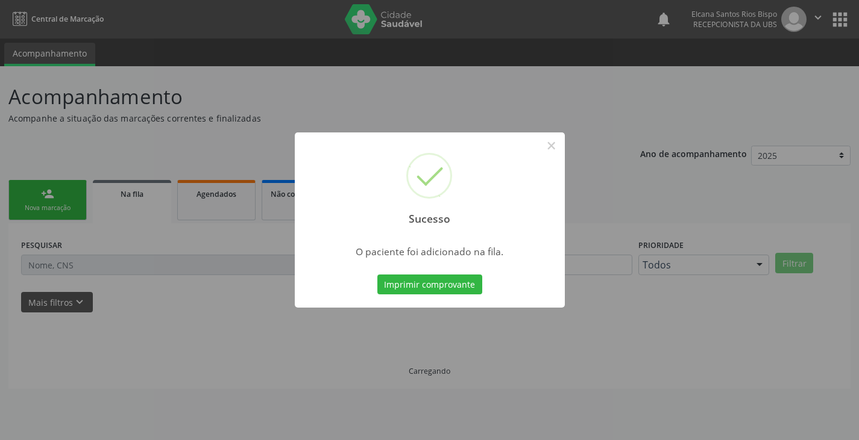
scroll to position [0, 0]
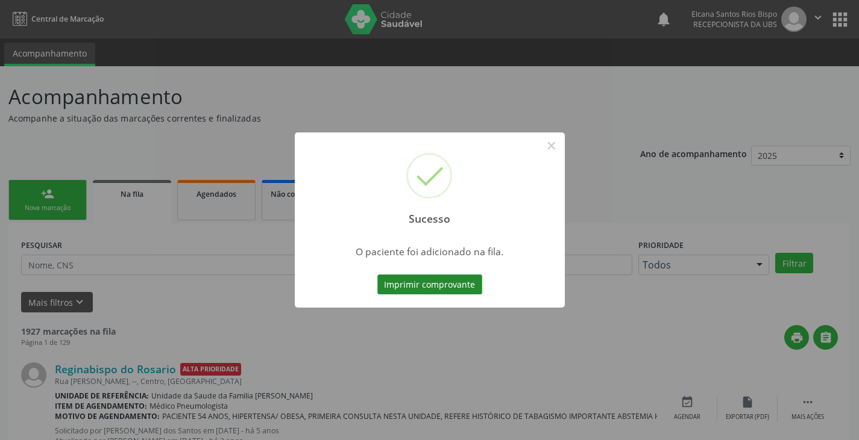
click at [468, 286] on button "Imprimir comprovante" at bounding box center [429, 285] width 105 height 20
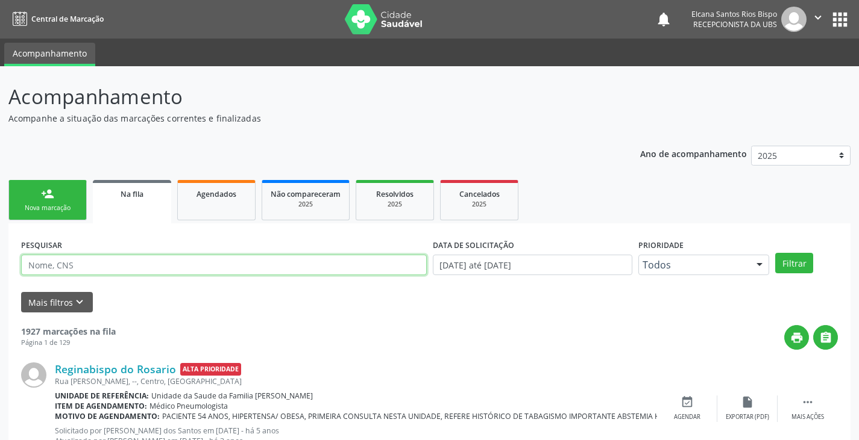
click at [100, 258] on input "text" at bounding box center [223, 265] width 405 height 20
paste input "702 9015 0587 6578"
click at [775, 253] on button "Filtrar" at bounding box center [794, 263] width 38 height 20
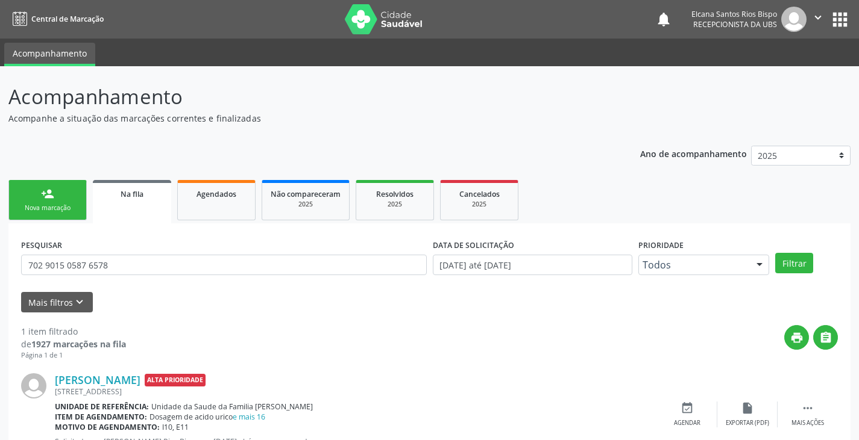
scroll to position [49, 0]
